Goal: Information Seeking & Learning: Learn about a topic

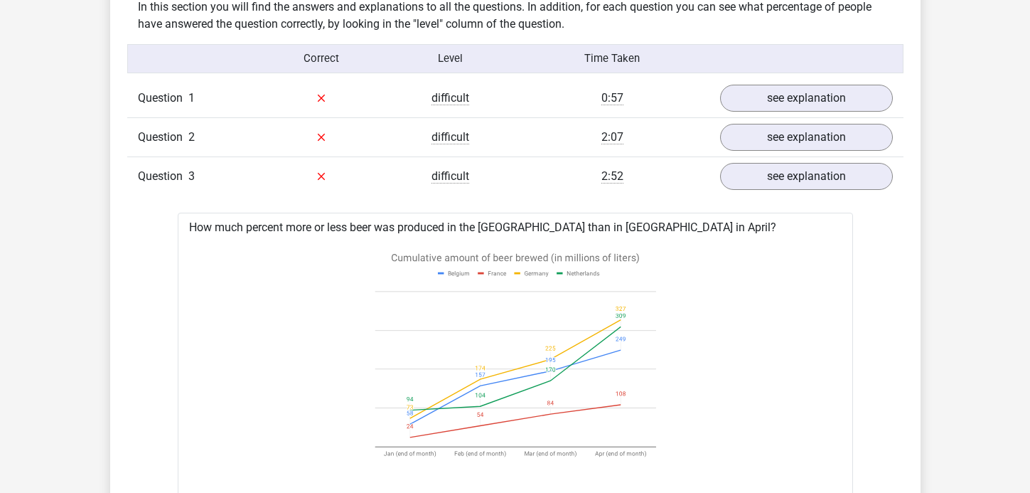
scroll to position [1141, 0]
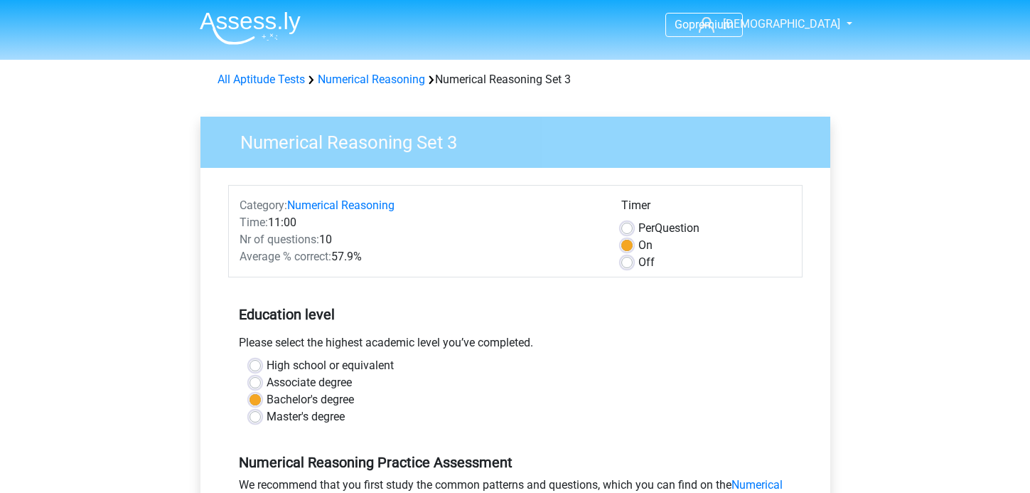
scroll to position [309, 0]
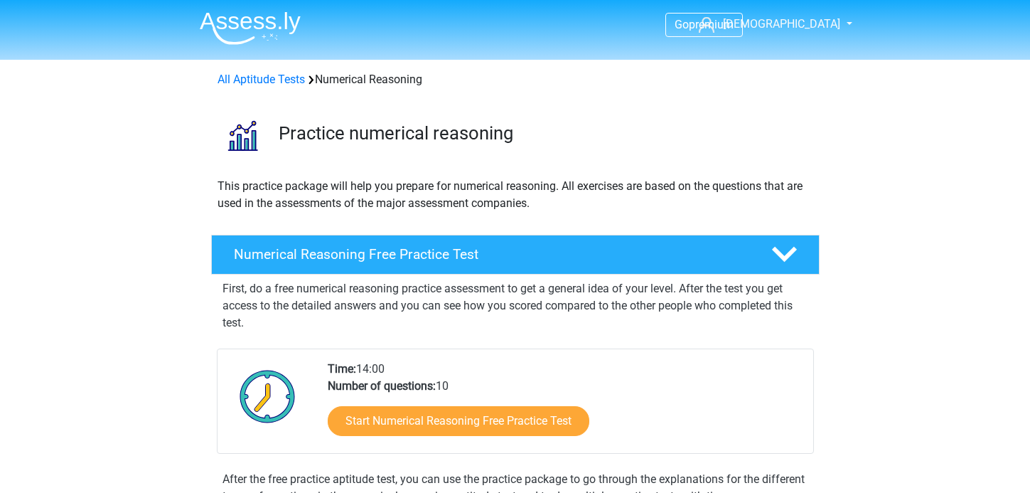
click at [273, 71] on div "All Aptitude Tests Numerical Reasoning" at bounding box center [515, 79] width 607 height 17
click at [273, 78] on link "All Aptitude Tests" at bounding box center [261, 80] width 87 height 14
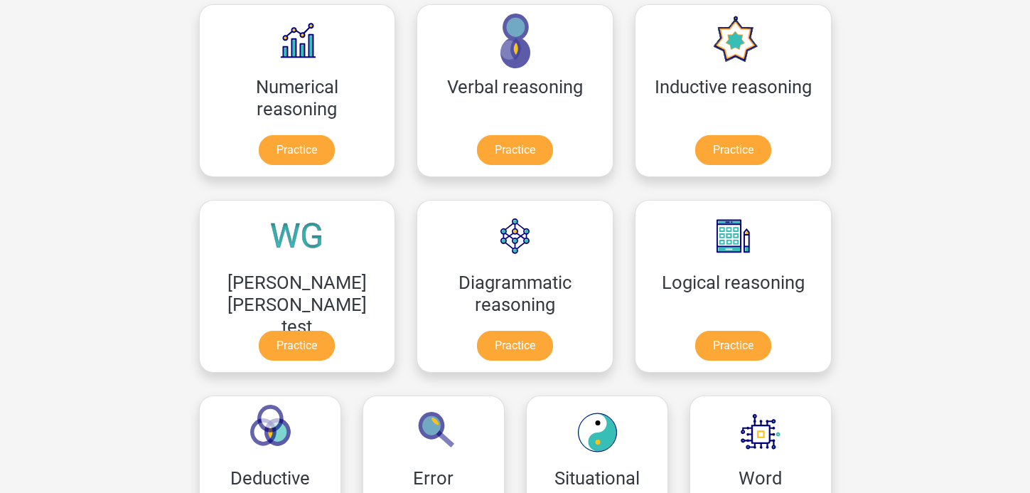
scroll to position [231, 0]
